Goal: Information Seeking & Learning: Learn about a topic

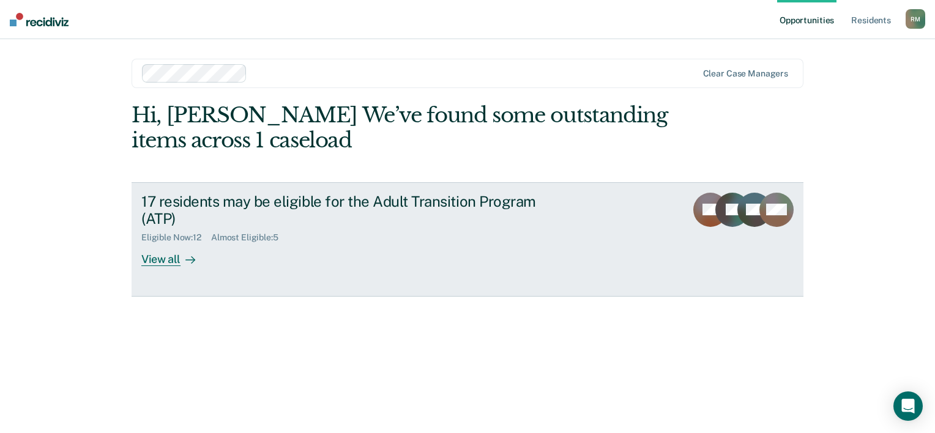
click at [177, 259] on div "View all" at bounding box center [175, 255] width 69 height 24
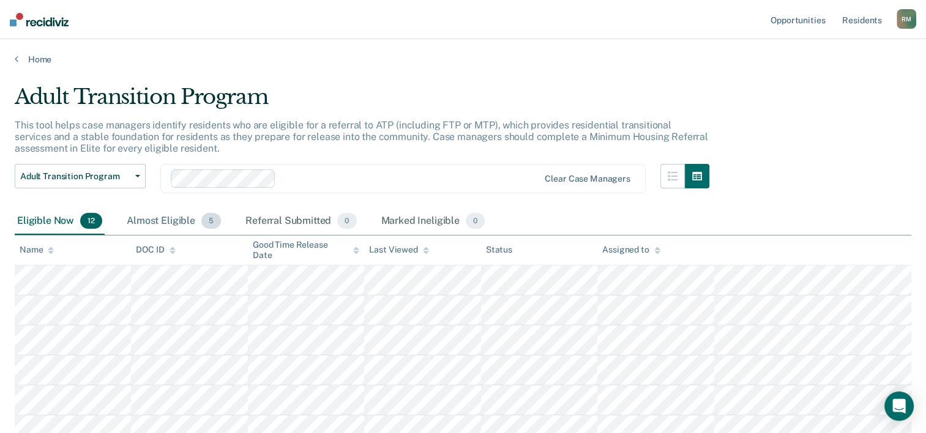
click at [191, 224] on div "Almost Eligible 5" at bounding box center [173, 221] width 99 height 27
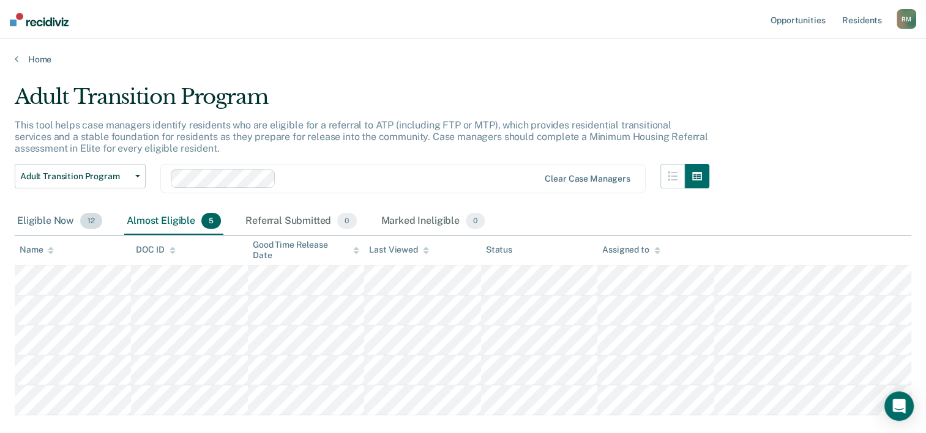
click at [56, 218] on div "Eligible Now 12" at bounding box center [60, 221] width 90 height 27
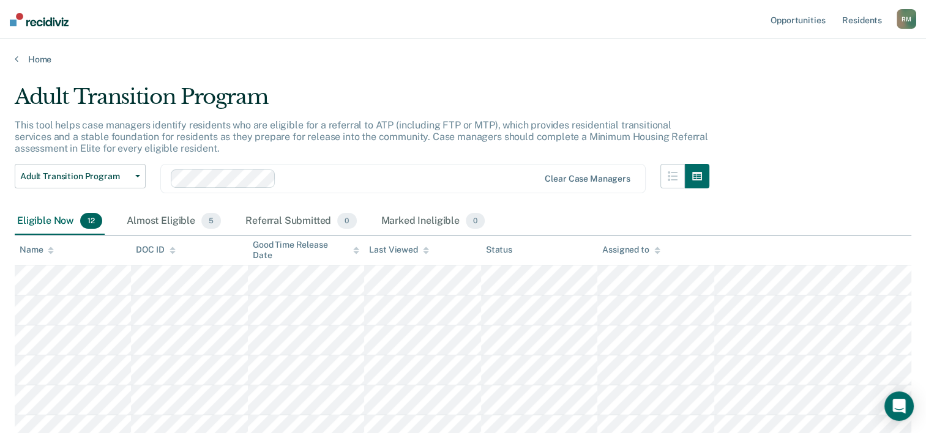
click at [50, 228] on div "Eligible Now 12" at bounding box center [60, 221] width 90 height 27
click at [179, 208] on div "Almost Eligible 5" at bounding box center [173, 221] width 99 height 27
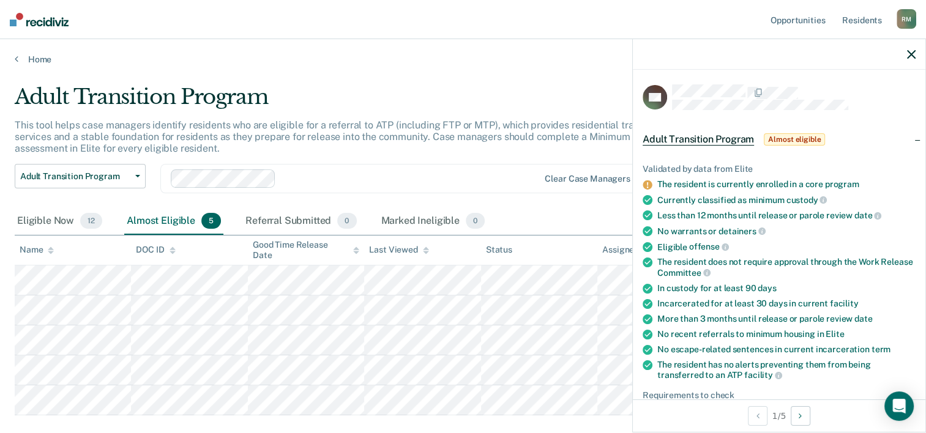
click at [516, 88] on div "Adult Transition Program" at bounding box center [362, 101] width 694 height 35
click at [910, 54] on icon "button" at bounding box center [911, 54] width 9 height 9
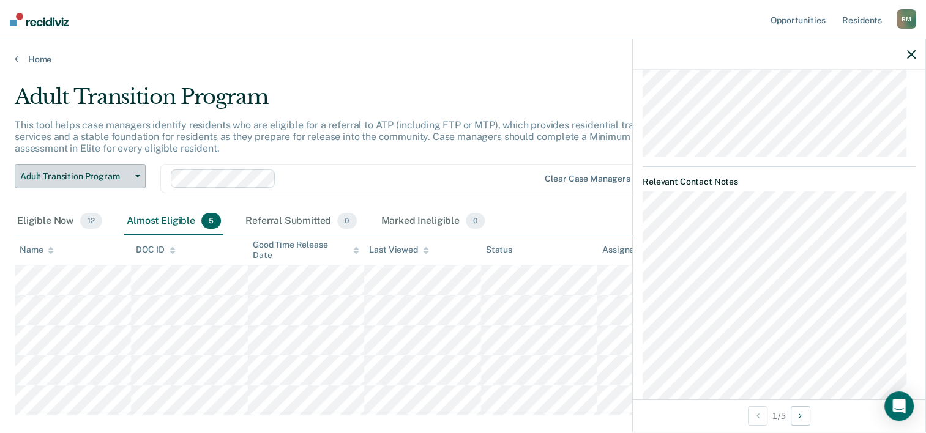
click at [122, 176] on span "Adult Transition Program" at bounding box center [75, 176] width 110 height 10
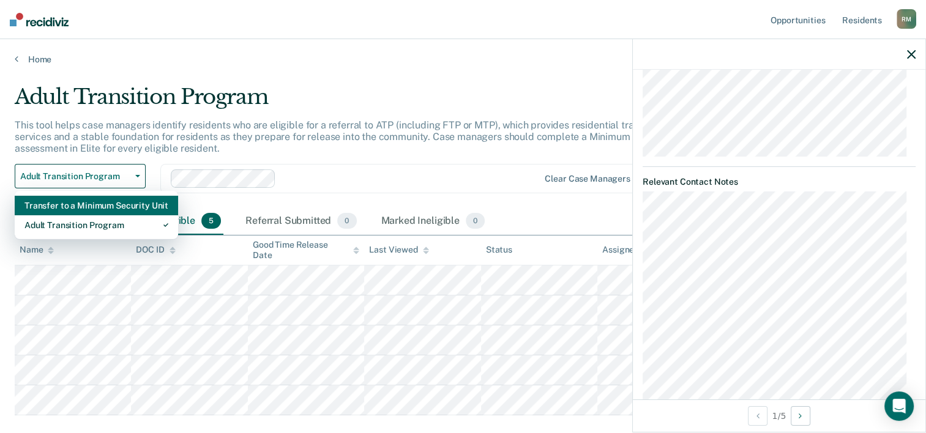
click at [109, 206] on div "Transfer to a Minimum Security Unit" at bounding box center [96, 206] width 144 height 20
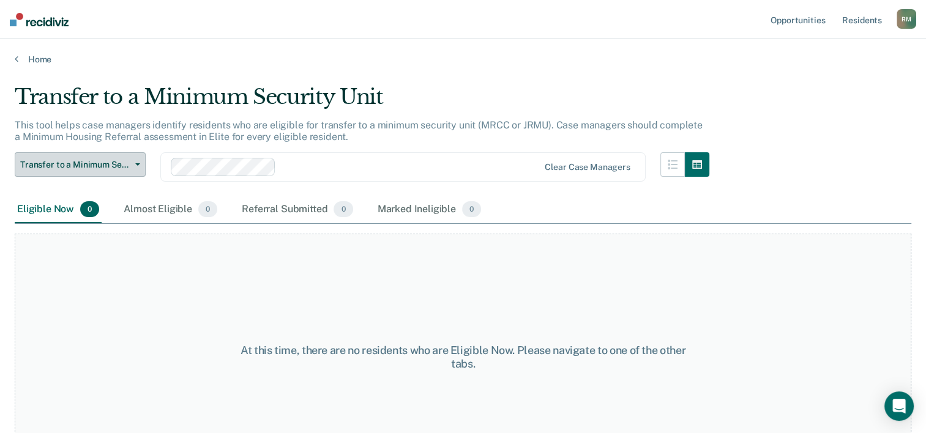
click at [119, 163] on span "Transfer to a Minimum Security Unit" at bounding box center [75, 165] width 110 height 10
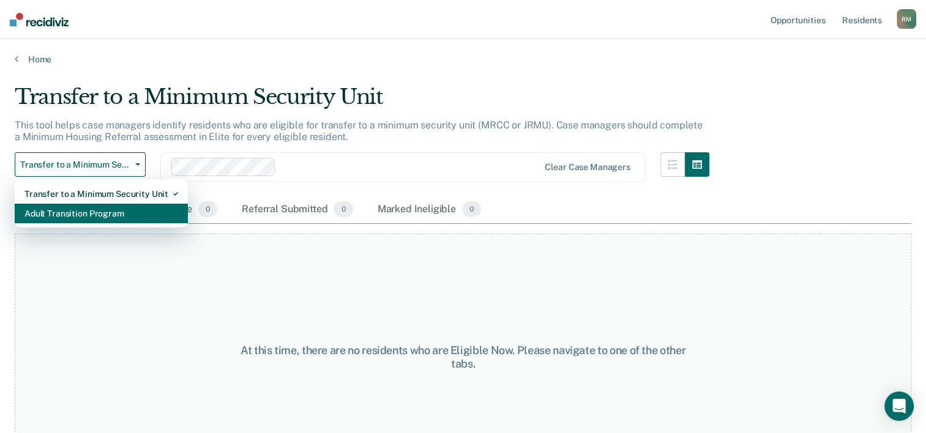
click at [89, 212] on div "Adult Transition Program" at bounding box center [101, 214] width 154 height 20
